Goal: Information Seeking & Learning: Learn about a topic

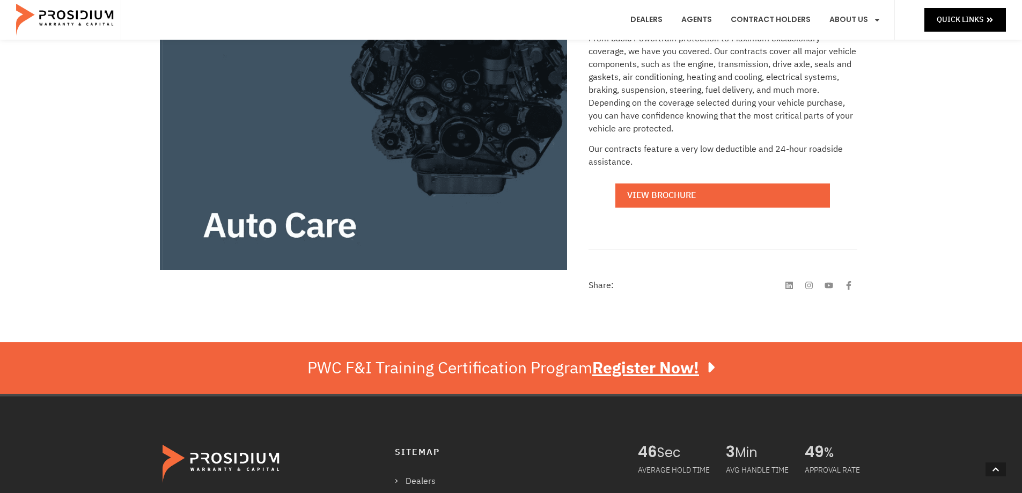
scroll to position [278, 0]
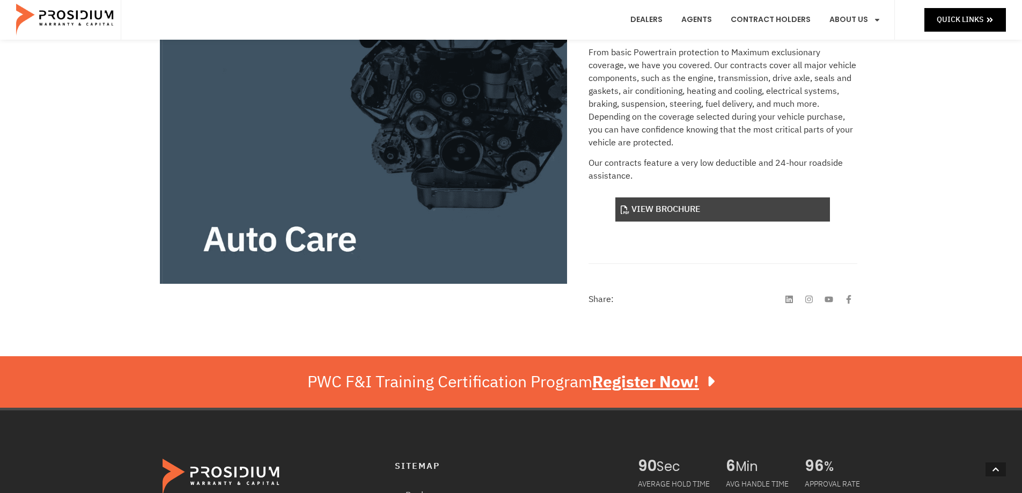
click at [682, 207] on link "View Brochure" at bounding box center [722, 209] width 215 height 24
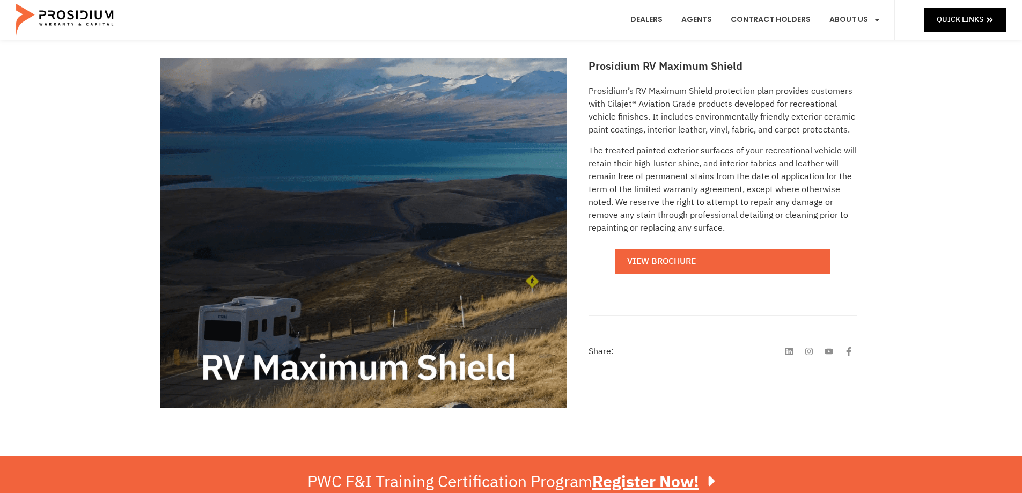
scroll to position [160, 0]
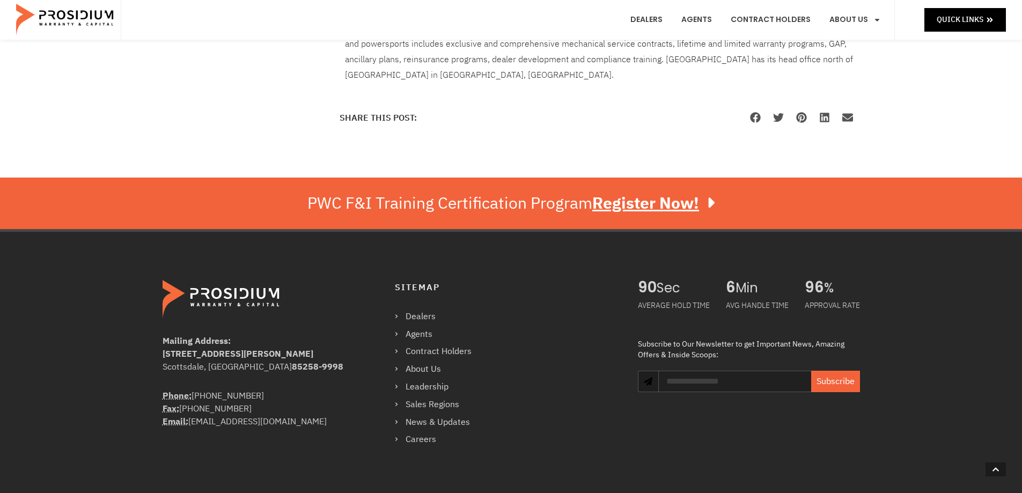
scroll to position [810, 0]
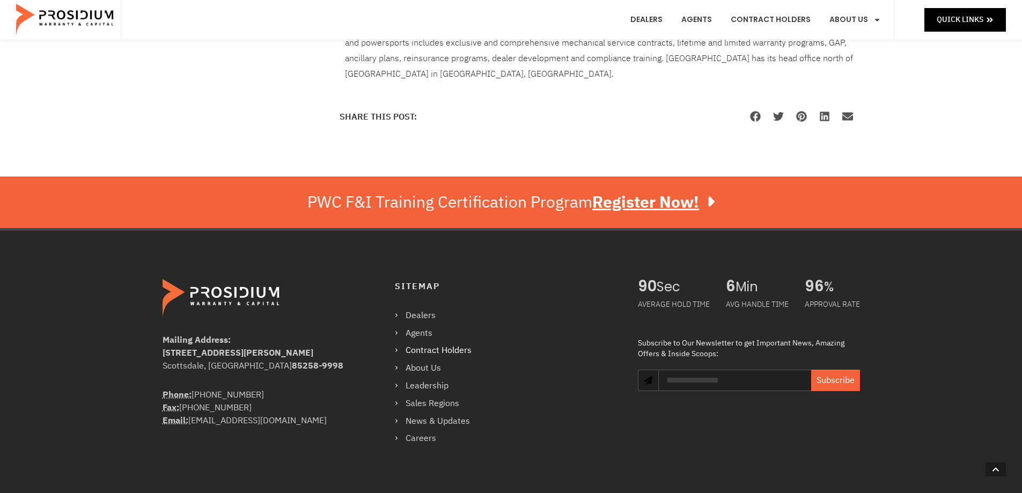
click at [421, 348] on link "Contract Holders" at bounding box center [438, 351] width 87 height 16
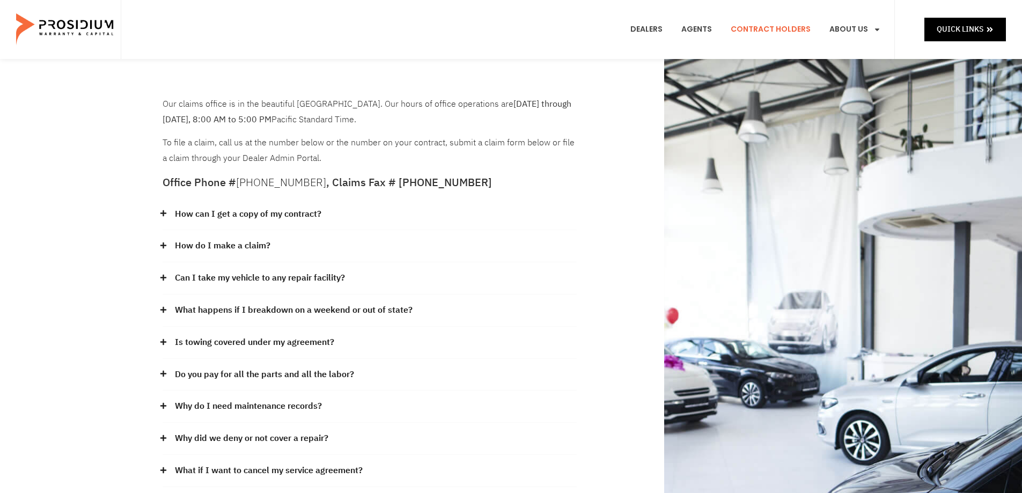
click at [263, 215] on link "How can I get a copy of my contract?" at bounding box center [248, 215] width 146 height 16
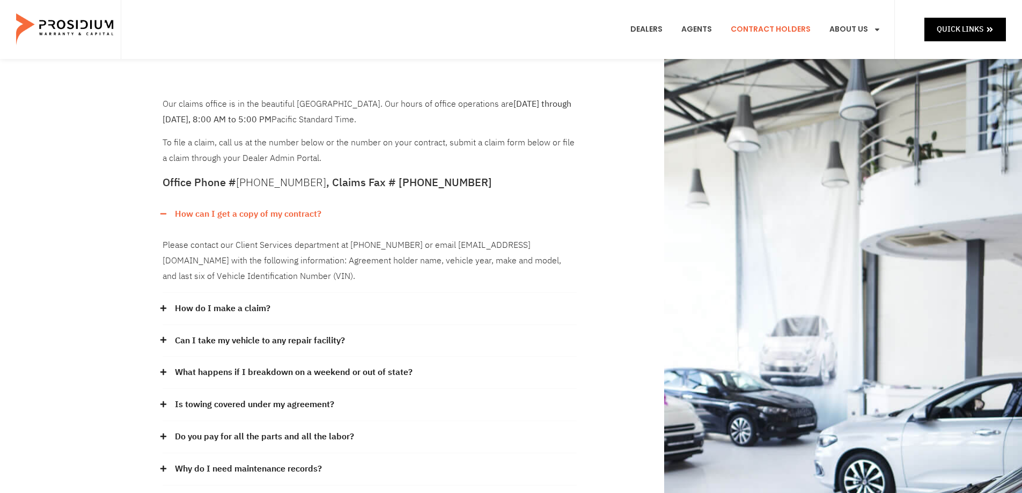
click at [263, 215] on link "How can I get a copy of my contract?" at bounding box center [248, 215] width 146 height 16
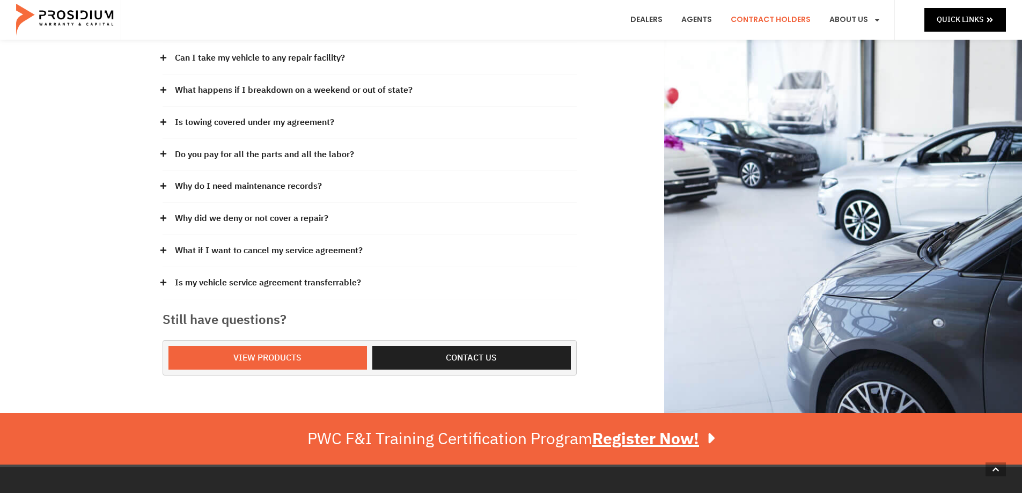
scroll to position [223, 0]
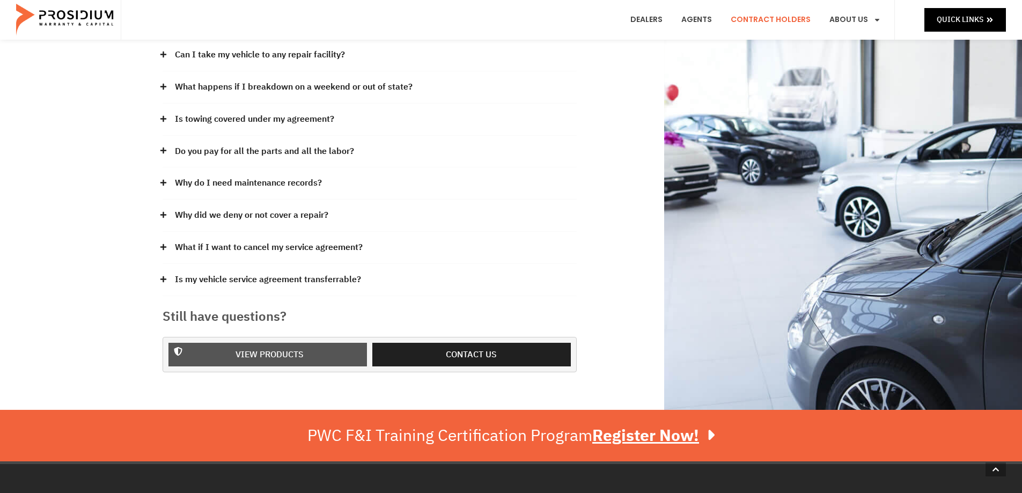
click at [273, 353] on span "View Products" at bounding box center [270, 355] width 68 height 16
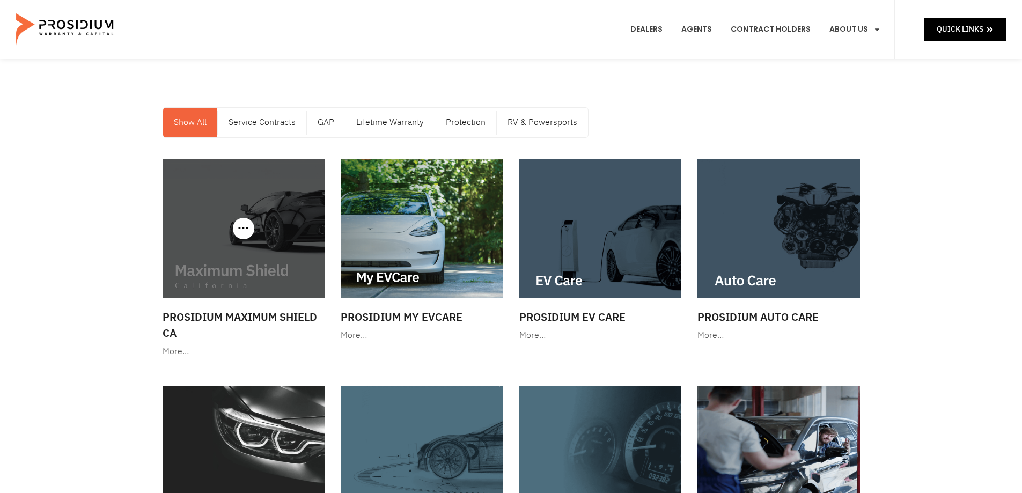
click at [246, 228] on div at bounding box center [244, 228] width 163 height 139
click at [170, 332] on h3 "Prosidium Maximum Shield CA" at bounding box center [244, 325] width 163 height 32
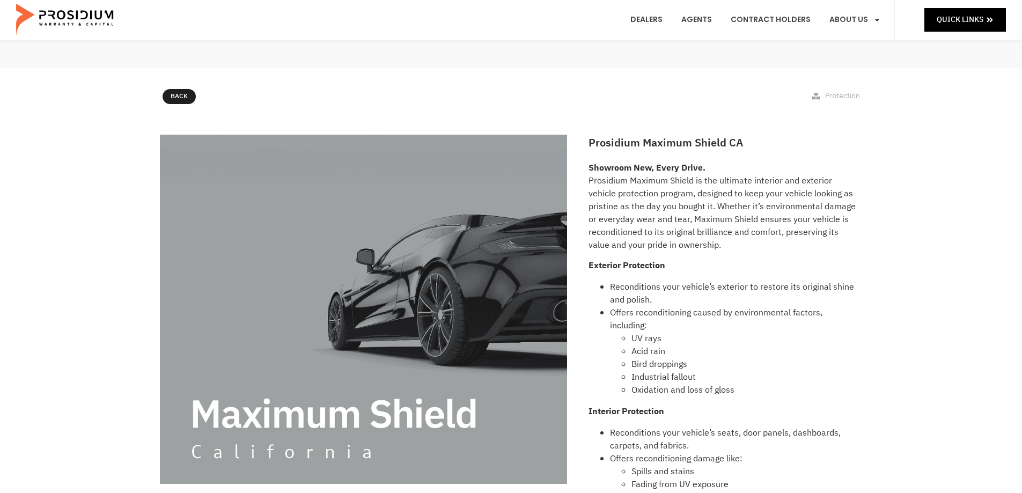
scroll to position [61, 0]
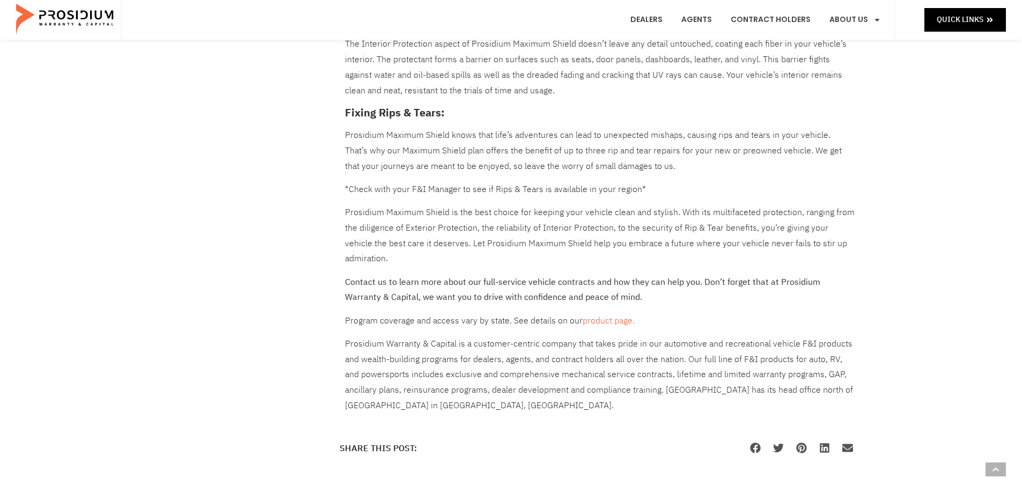
scroll to position [588, 0]
click at [618, 318] on link "product page." at bounding box center [609, 317] width 52 height 13
